Goal: Information Seeking & Learning: Check status

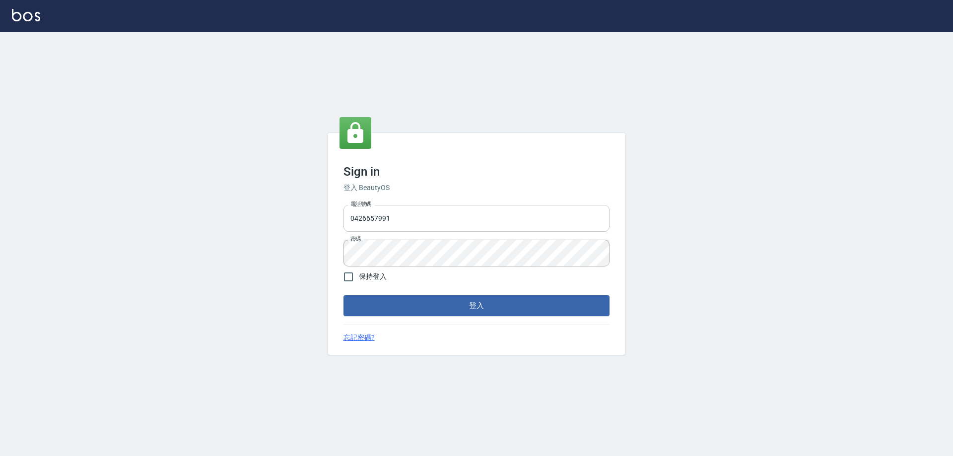
click at [442, 208] on input "0426657991" at bounding box center [476, 218] width 266 height 27
type input "0963001110"
click at [343, 295] on button "登入" at bounding box center [476, 305] width 266 height 21
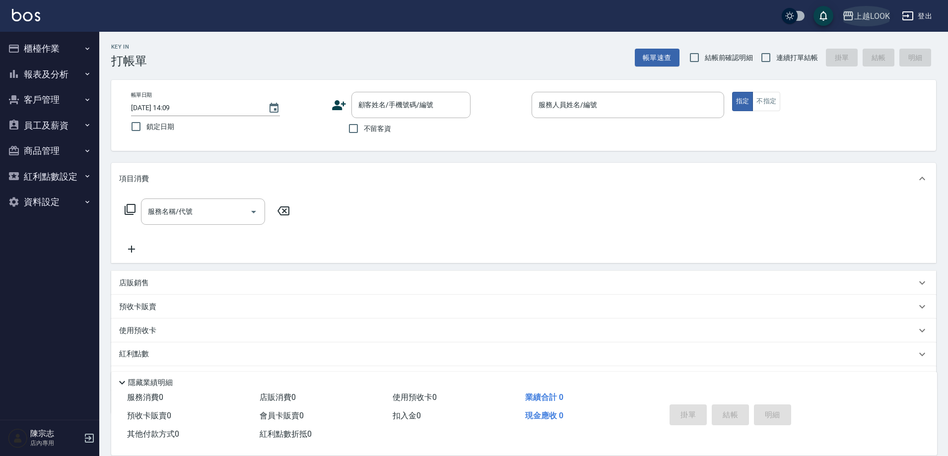
click at [871, 18] on div "上越LOOK" at bounding box center [872, 16] width 36 height 12
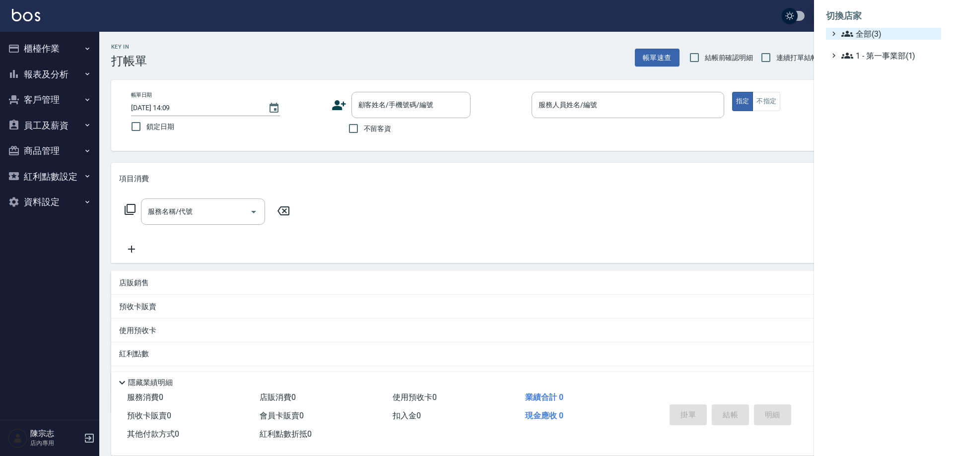
click at [872, 34] on span "全部(3)" at bounding box center [889, 34] width 96 height 12
click at [871, 63] on span "PS40" at bounding box center [888, 63] width 97 height 12
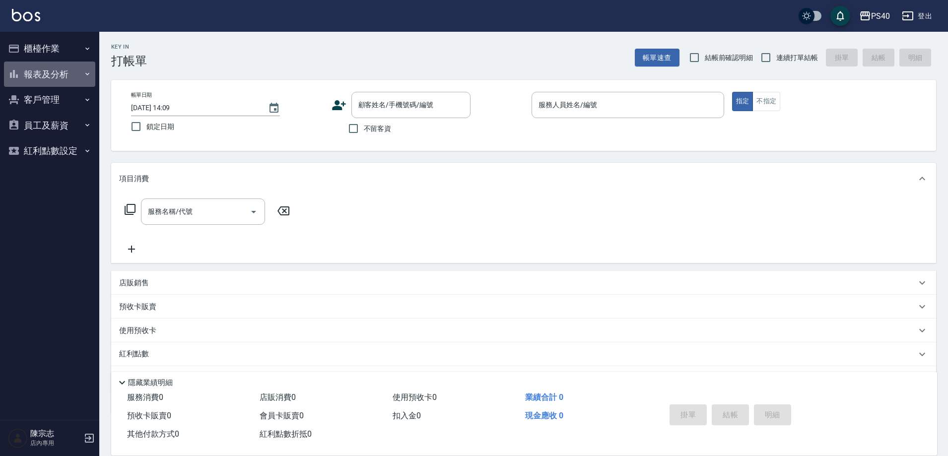
click at [44, 76] on button "報表及分析" at bounding box center [49, 75] width 91 height 26
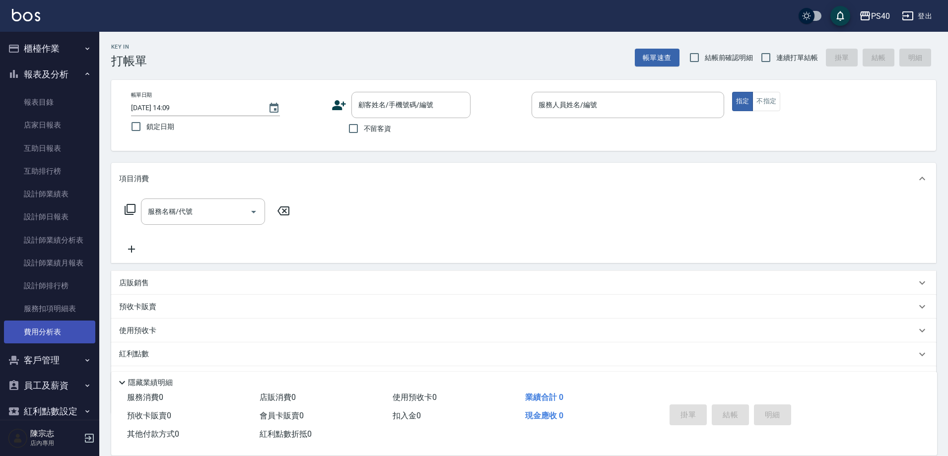
click at [49, 328] on link "費用分析表" at bounding box center [49, 332] width 91 height 23
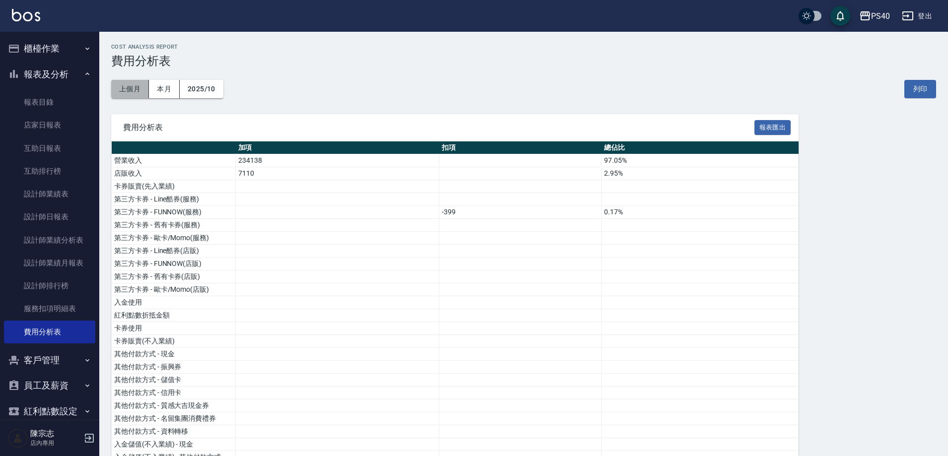
click at [128, 86] on button "上個月" at bounding box center [130, 89] width 38 height 18
click at [883, 13] on div "PS40" at bounding box center [880, 16] width 19 height 12
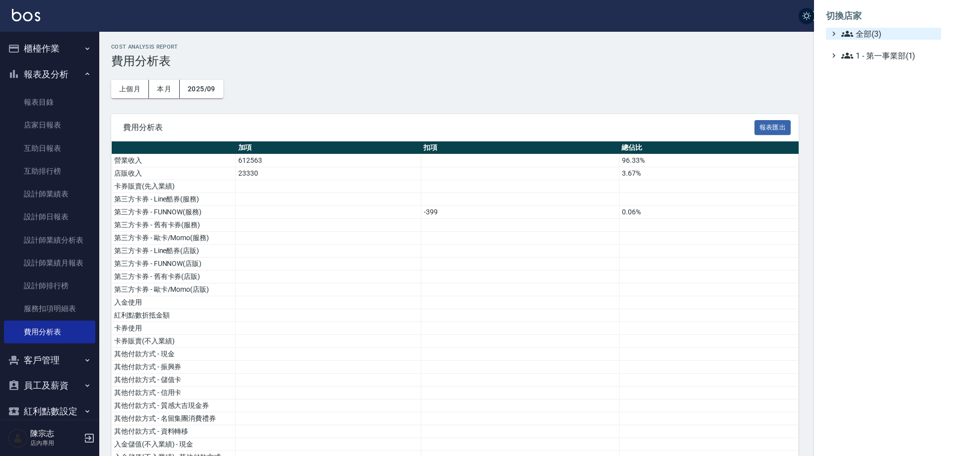
click at [860, 28] on span "全部(3)" at bounding box center [889, 34] width 96 height 12
click at [870, 80] on span "上越LOOK" at bounding box center [888, 79] width 97 height 12
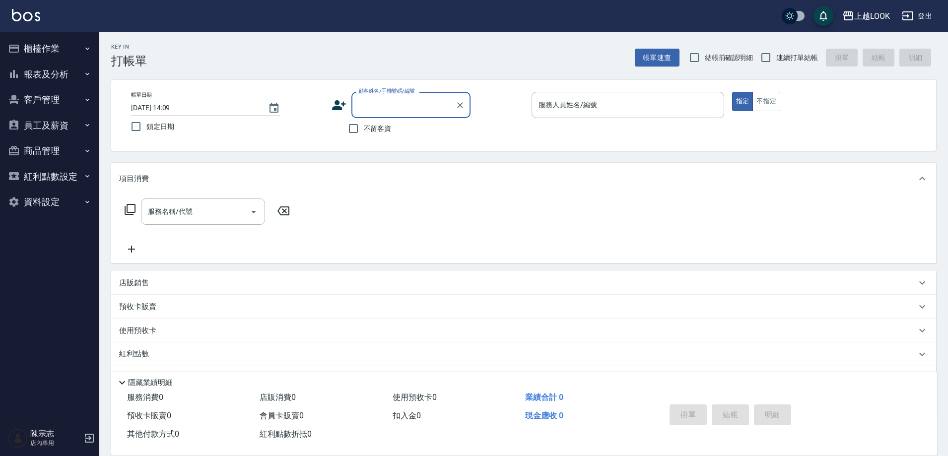
click at [51, 74] on button "報表及分析" at bounding box center [49, 75] width 91 height 26
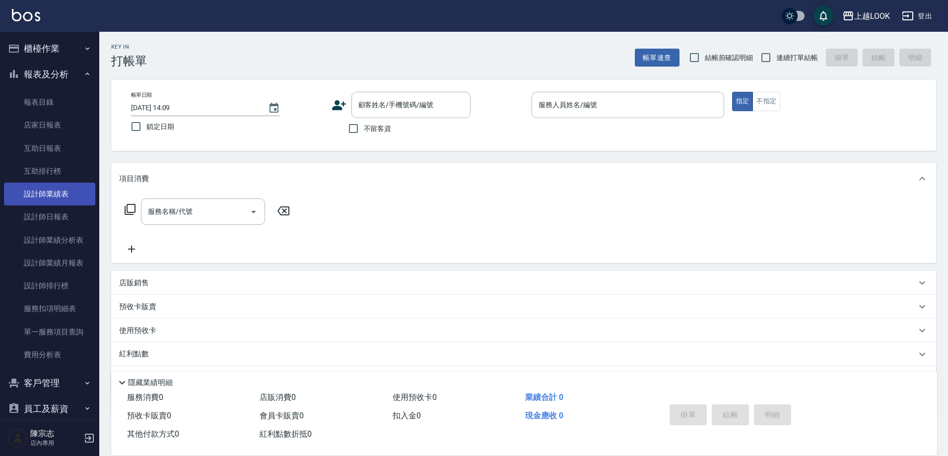
scroll to position [90, 0]
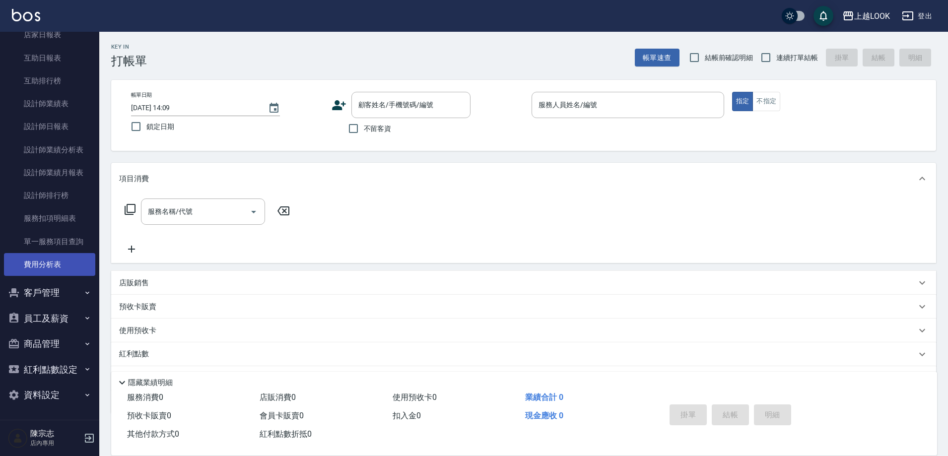
click at [48, 256] on link "費用分析表" at bounding box center [49, 264] width 91 height 23
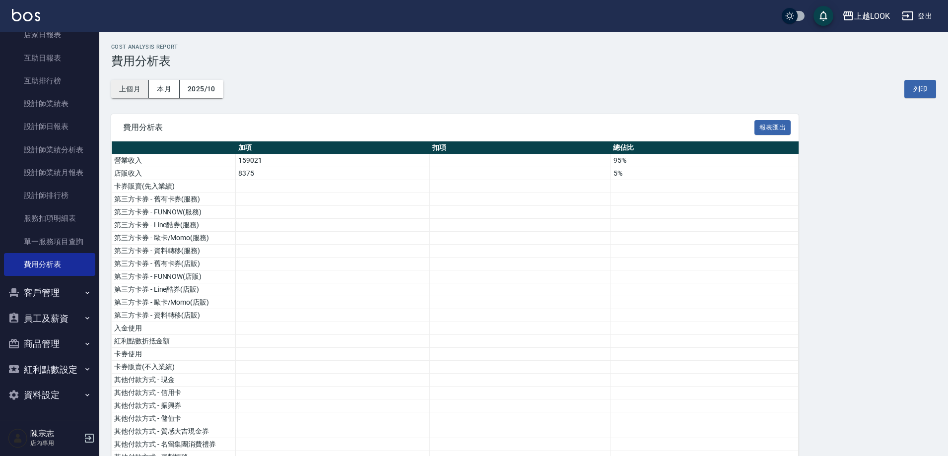
click at [134, 86] on button "上個月" at bounding box center [130, 89] width 38 height 18
click at [873, 14] on div "上越LOOK" at bounding box center [872, 16] width 36 height 12
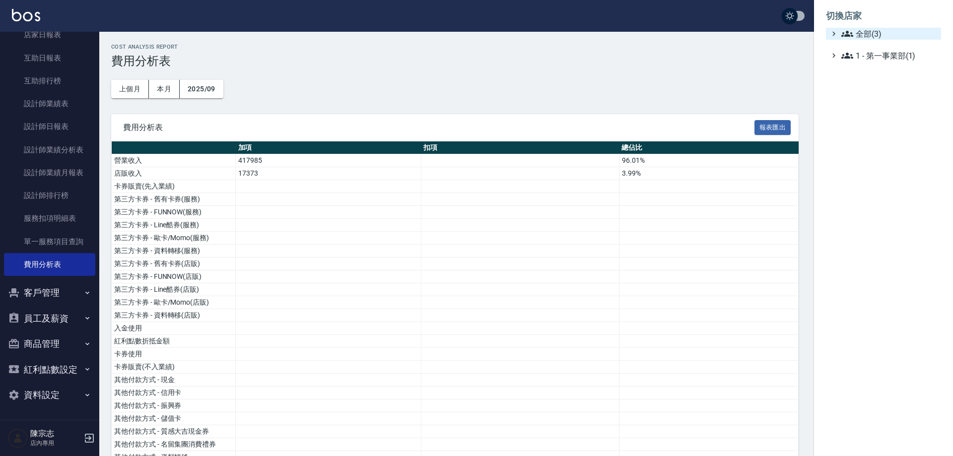
click at [865, 28] on span "全部(3)" at bounding box center [889, 34] width 96 height 12
click at [870, 51] on span "AT17" at bounding box center [888, 46] width 97 height 12
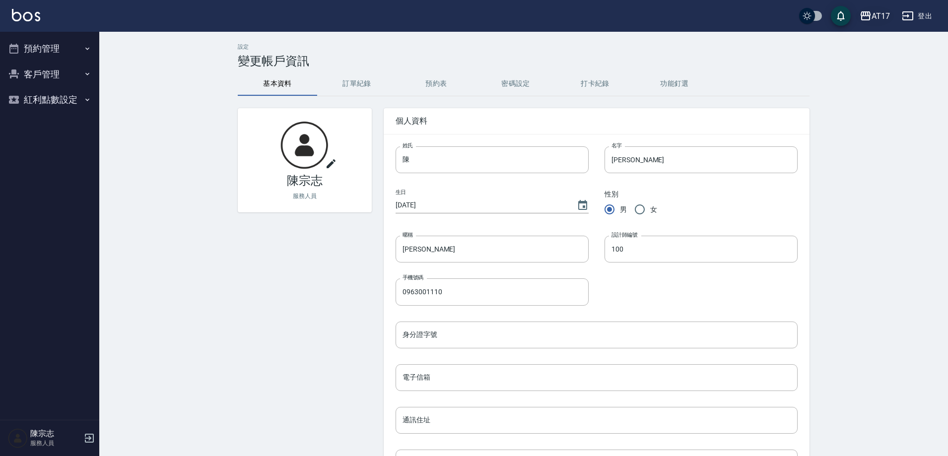
click at [880, 13] on div "AT17" at bounding box center [881, 16] width 18 height 12
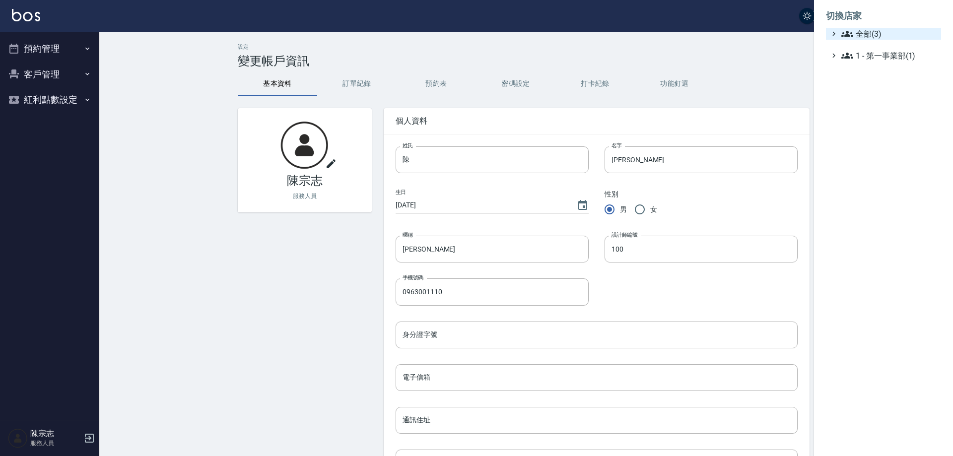
click at [877, 31] on span "全部(3)" at bounding box center [889, 34] width 96 height 12
click at [876, 66] on span "PS40" at bounding box center [888, 63] width 97 height 12
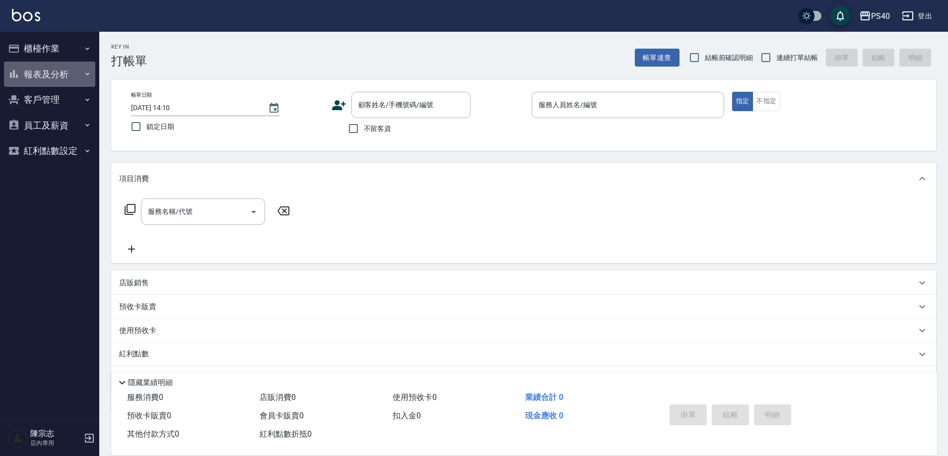
click at [46, 73] on button "報表及分析" at bounding box center [49, 75] width 91 height 26
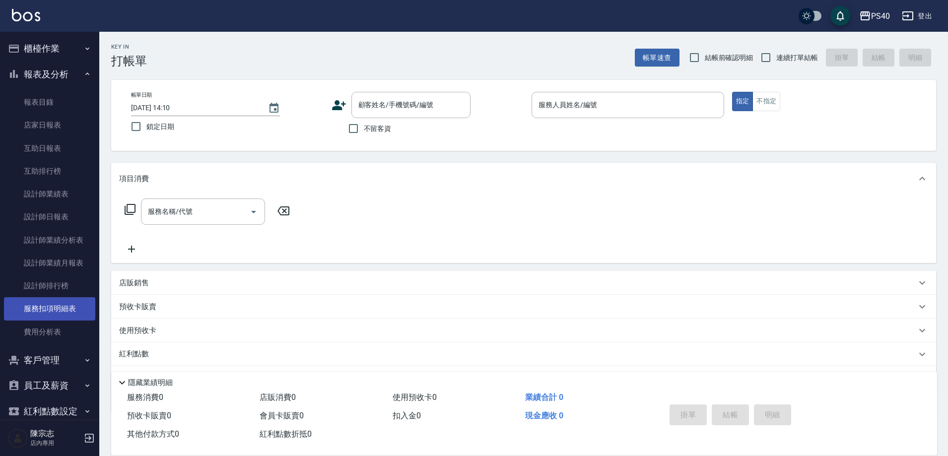
click at [73, 310] on link "服務扣項明細表" at bounding box center [49, 308] width 91 height 23
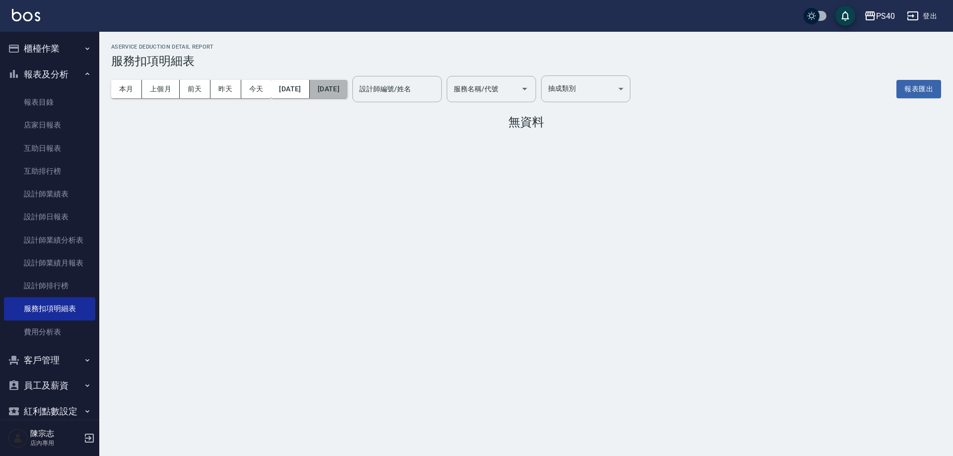
click at [347, 91] on button "2025/10/31" at bounding box center [329, 89] width 38 height 18
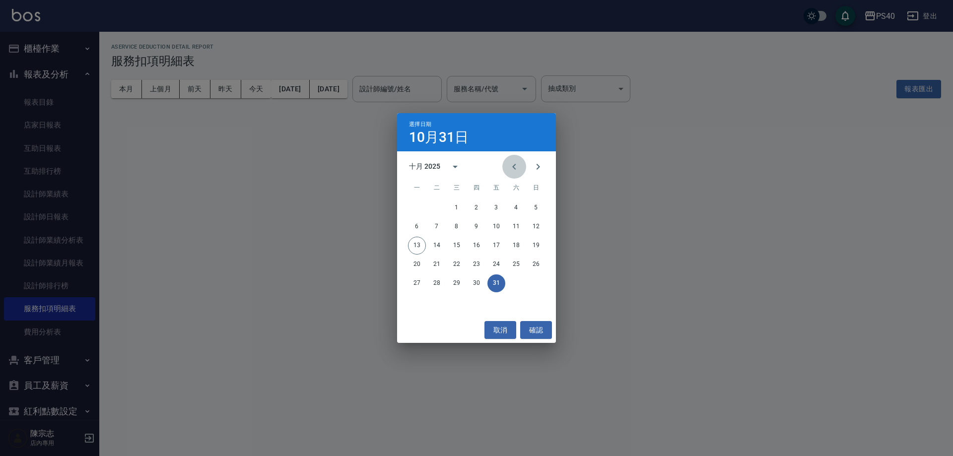
click at [514, 167] on icon "Previous month" at bounding box center [513, 167] width 3 height 6
drag, startPoint x: 438, startPoint y: 284, endPoint x: 430, endPoint y: 275, distance: 12.0
click at [438, 283] on button "30" at bounding box center [437, 283] width 18 height 18
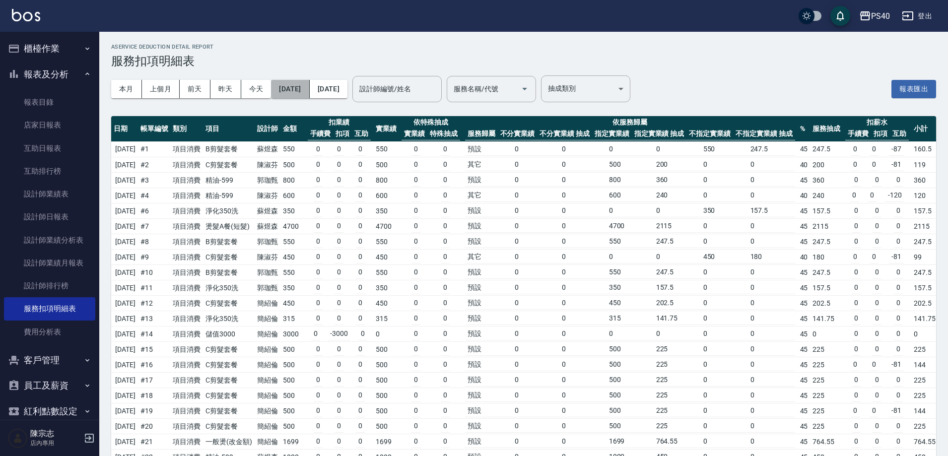
click at [304, 93] on button "2025/09/30" at bounding box center [290, 89] width 38 height 18
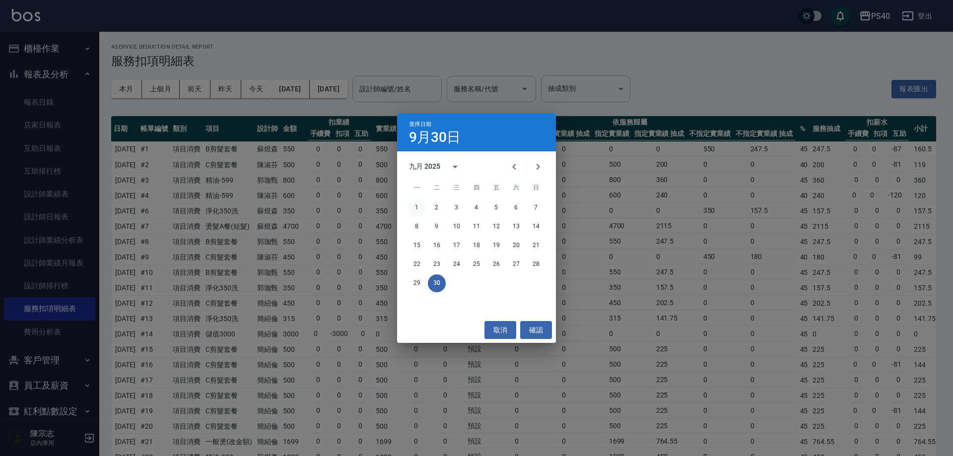
click at [422, 205] on button "1" at bounding box center [417, 208] width 18 height 18
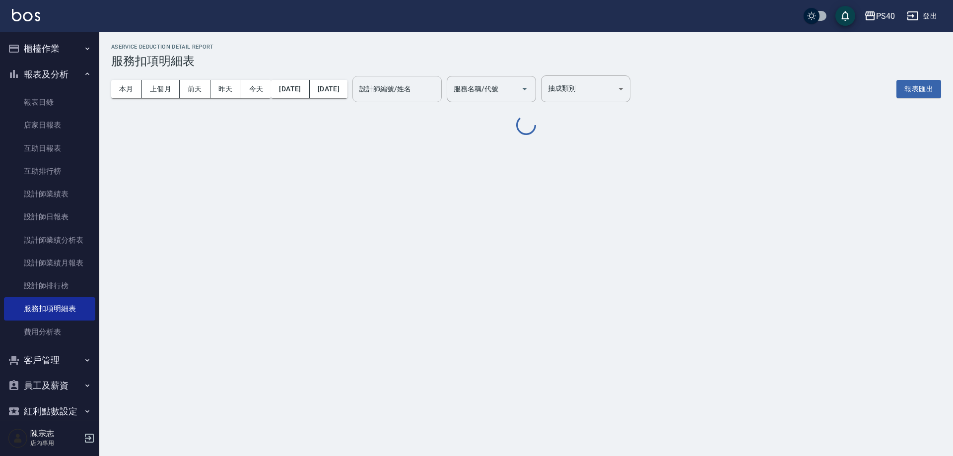
click at [432, 90] on div "設計師編號/姓名 設計師編號/姓名" at bounding box center [396, 89] width 89 height 26
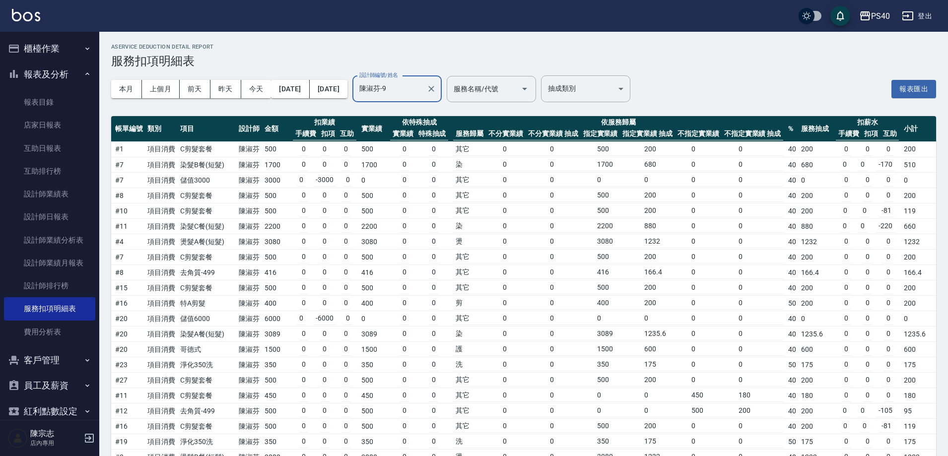
type input "陳淑芬-9"
click at [923, 13] on button "登出" at bounding box center [917, 16] width 38 height 18
